Goal: Task Accomplishment & Management: Manage account settings

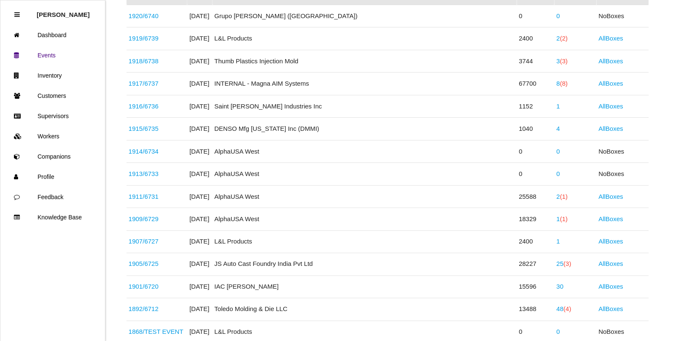
scroll to position [202, 0]
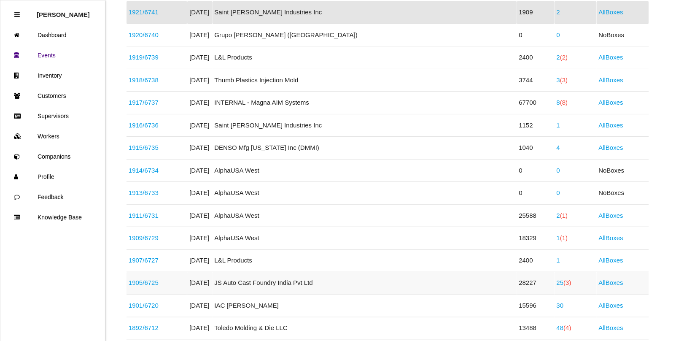
click at [564, 284] on span "(3)" at bounding box center [568, 282] width 8 height 7
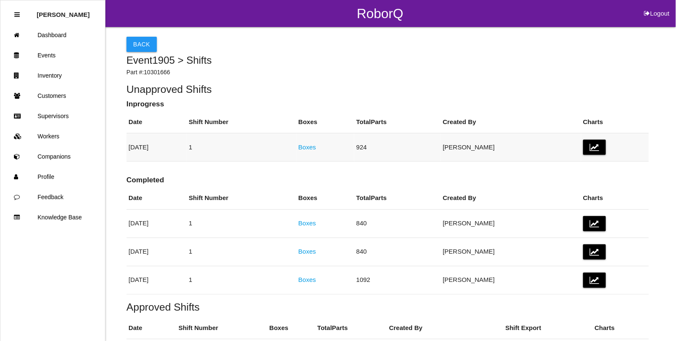
click at [316, 148] on link "Boxes" at bounding box center [307, 146] width 18 height 7
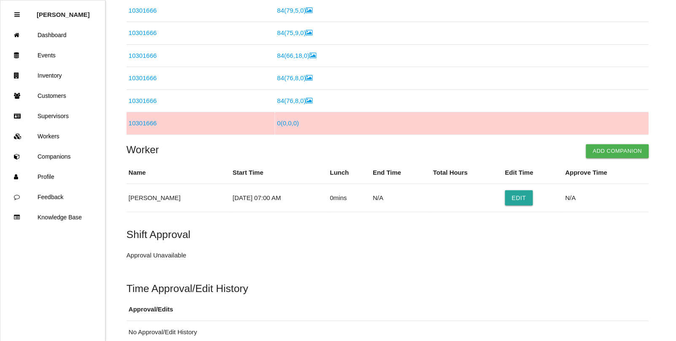
scroll to position [350, 0]
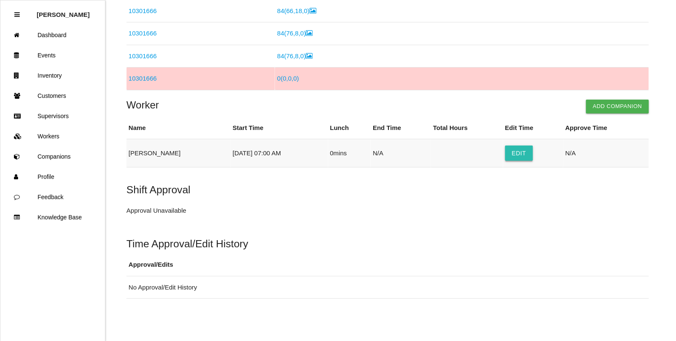
click at [510, 154] on button "Edit" at bounding box center [519, 152] width 28 height 15
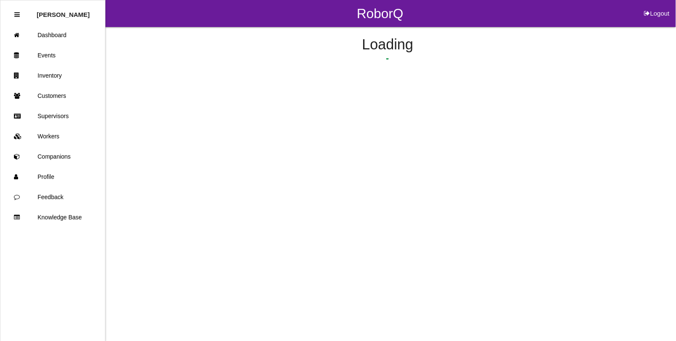
select select "7"
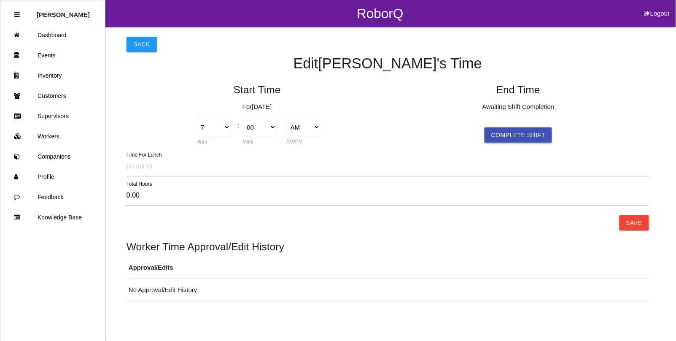
click at [503, 134] on button "Complete Shift" at bounding box center [517, 134] width 67 height 15
click at [486, 128] on select "1 2 3 4 5 6 7 8 9 10 11 12" at bounding box center [475, 127] width 34 height 19
select select "3"
click at [458, 118] on select "1 2 3 4 5 6 7 8 9 10 11 12" at bounding box center [475, 127] width 34 height 19
type input "-4.00"
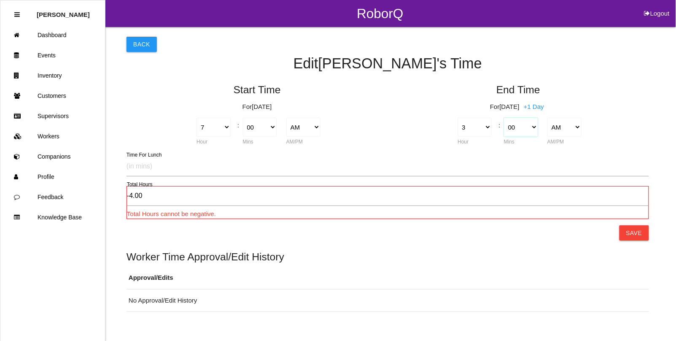
click at [523, 129] on select "00 01 02 03 04 05 06 07 08 09 10 11 12 13 14 15 16 17 18 19 20 21 22 23 24 25 2…" at bounding box center [521, 127] width 34 height 19
select select "30"
click at [504, 118] on select "00 01 02 03 04 05 06 07 08 09 10 11 12 13 14 15 16 17 18 19 20 21 22 23 24 25 2…" at bounding box center [521, 127] width 34 height 19
type input "-3.50"
click at [574, 131] on select "AM PM" at bounding box center [564, 127] width 34 height 19
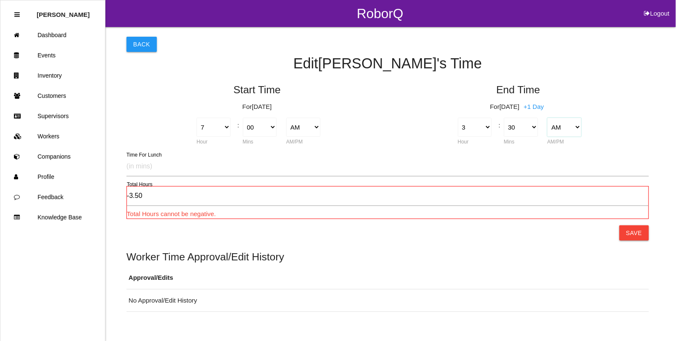
select select "2"
click at [547, 118] on select "AM PM" at bounding box center [564, 127] width 34 height 19
type input "8.50"
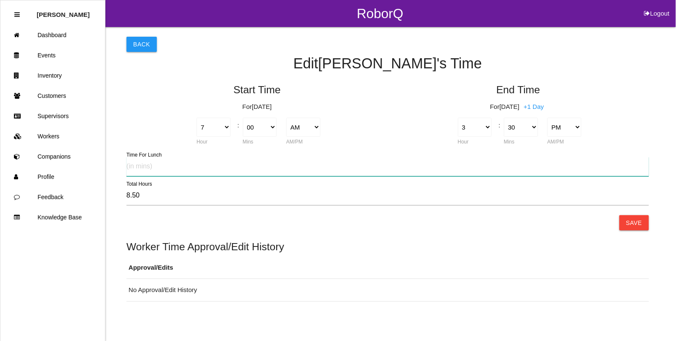
click at [136, 166] on input "text" at bounding box center [387, 166] width 522 height 19
type input "30"
type input "8.00"
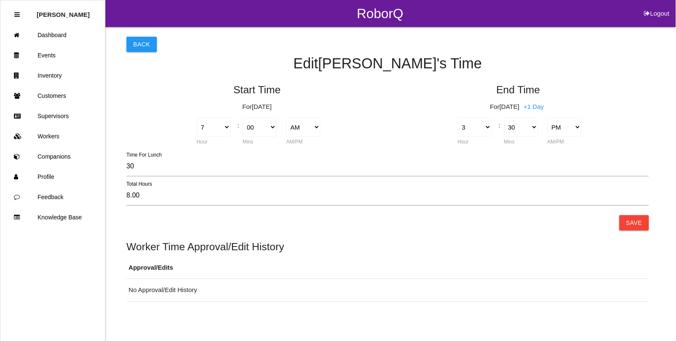
drag, startPoint x: 629, startPoint y: 220, endPoint x: 544, endPoint y: 189, distance: 90.2
click at [629, 220] on button "Save" at bounding box center [634, 222] width 30 height 15
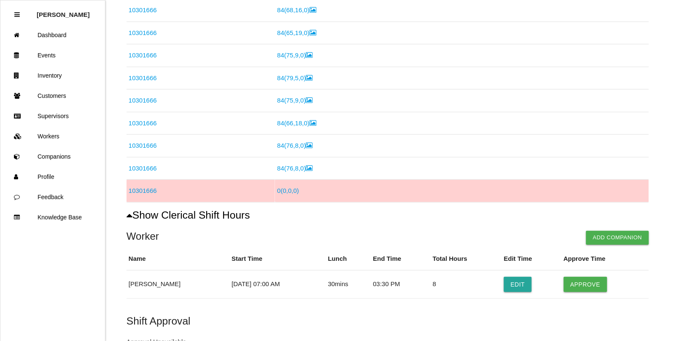
scroll to position [263, 0]
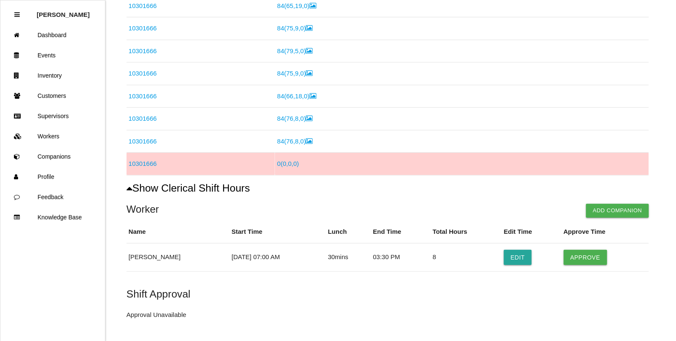
click at [289, 164] on link "0 ( 0 , 0 , 0 )" at bounding box center [288, 163] width 22 height 7
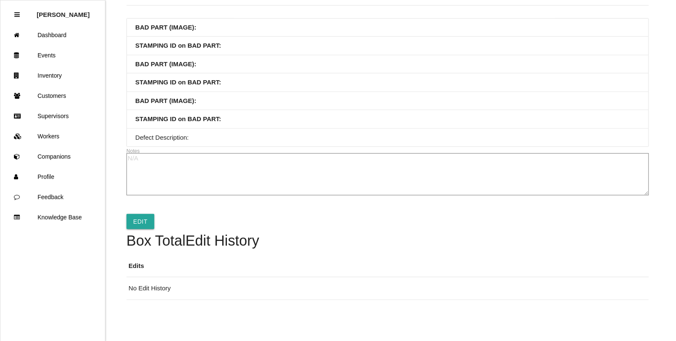
scroll to position [124, 0]
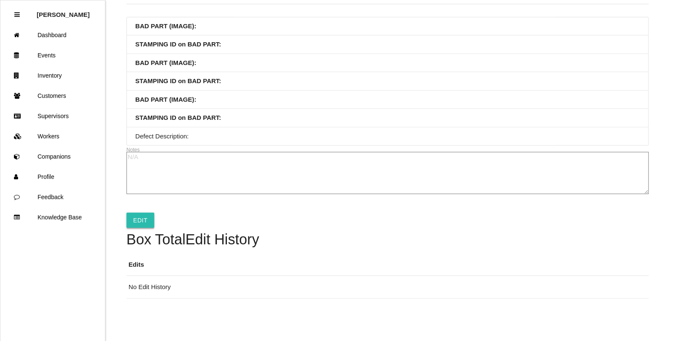
click at [137, 226] on link "Edit" at bounding box center [140, 219] width 28 height 15
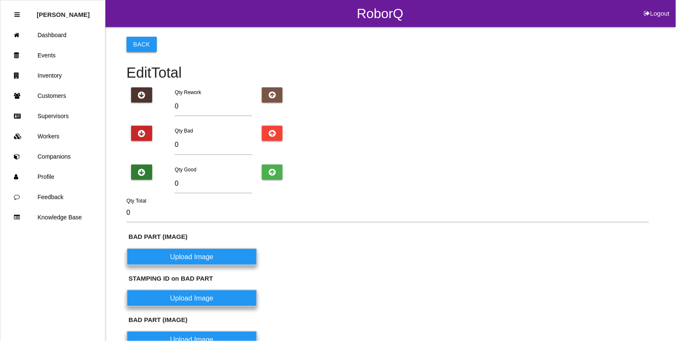
click at [131, 38] on button "Back" at bounding box center [141, 44] width 30 height 15
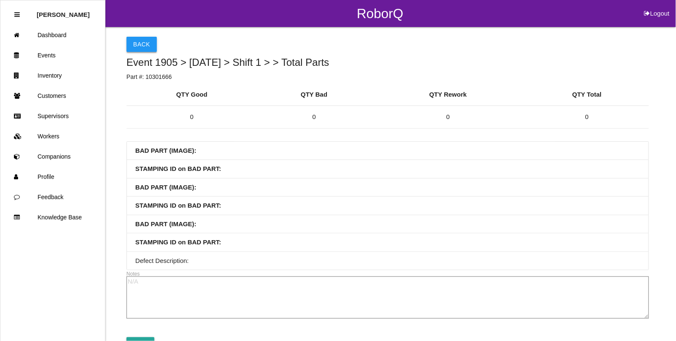
click at [138, 44] on button "Back" at bounding box center [141, 44] width 30 height 15
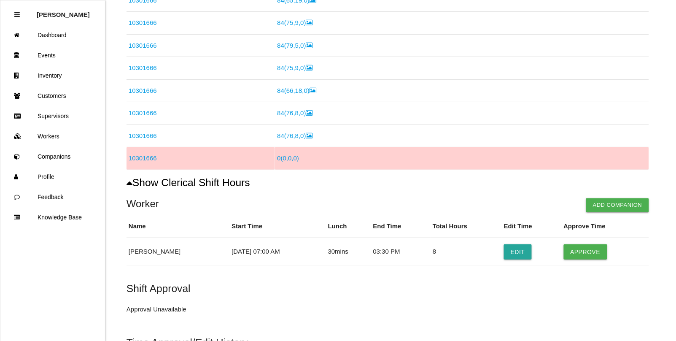
scroll to position [352, 0]
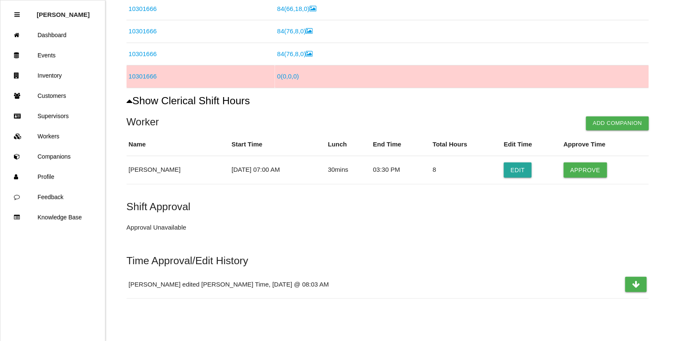
click at [142, 79] on link "10301666" at bounding box center [143, 76] width 28 height 7
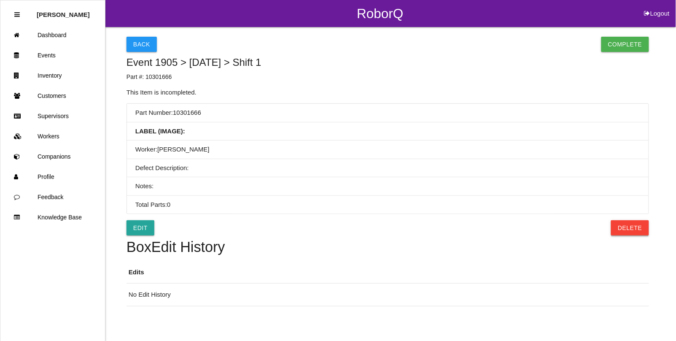
click at [644, 233] on button "Delete" at bounding box center [630, 227] width 38 height 15
click at [658, 232] on div "Back Complete Event 1905 > [DATE] > Shift 1 Part #: 10301666 This Item is incom…" at bounding box center [338, 166] width 676 height 279
click at [643, 229] on button "Confirm" at bounding box center [627, 227] width 43 height 15
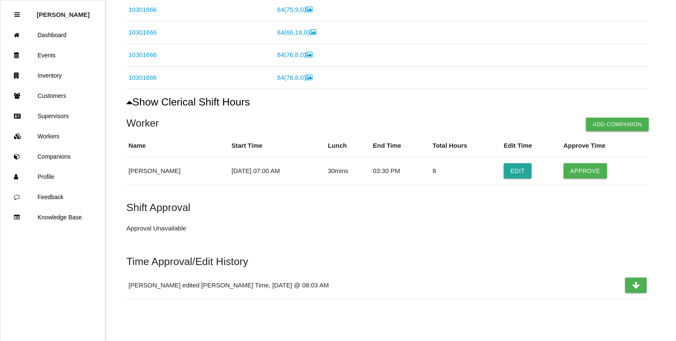
scroll to position [329, 0]
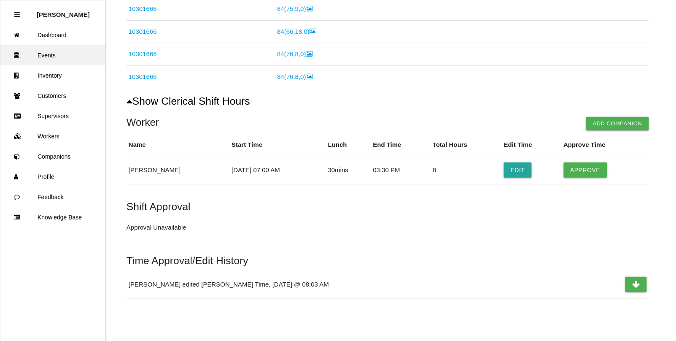
click at [52, 56] on link "Events" at bounding box center [52, 55] width 105 height 20
